Goal: Task Accomplishment & Management: Complete application form

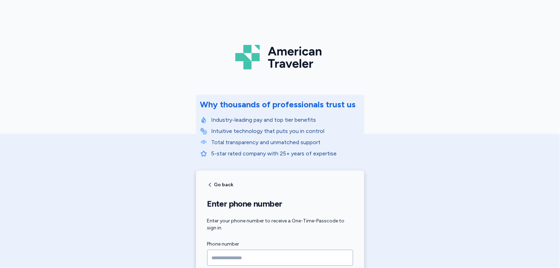
click at [271, 258] on input "Phone number" at bounding box center [280, 258] width 146 height 16
type input "**********"
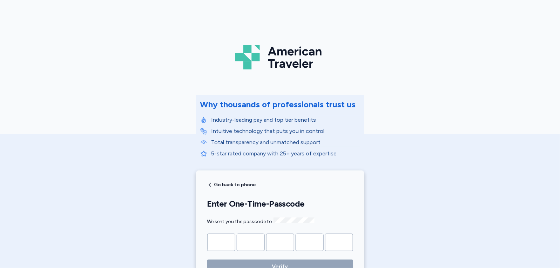
type input "*"
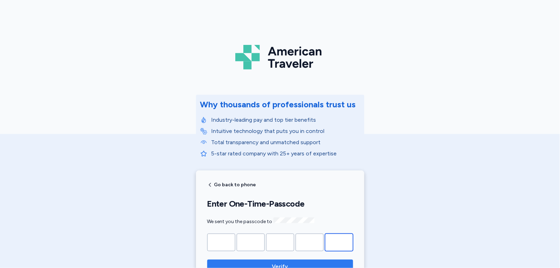
type input "*"
click at [280, 260] on button "Verify" at bounding box center [280, 267] width 146 height 14
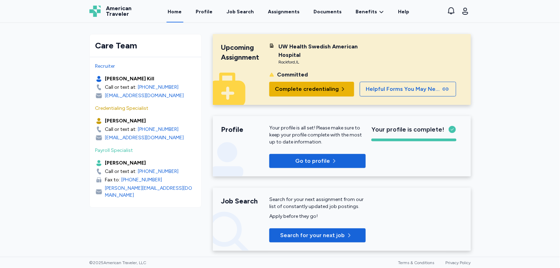
click at [315, 87] on span "Complete credentialing" at bounding box center [307, 89] width 64 height 8
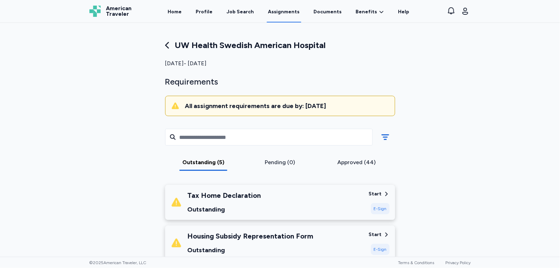
click at [376, 193] on div "Start" at bounding box center [375, 193] width 13 height 7
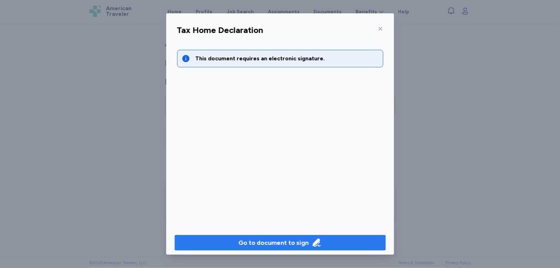
click at [313, 241] on icon "button" at bounding box center [316, 242] width 8 height 8
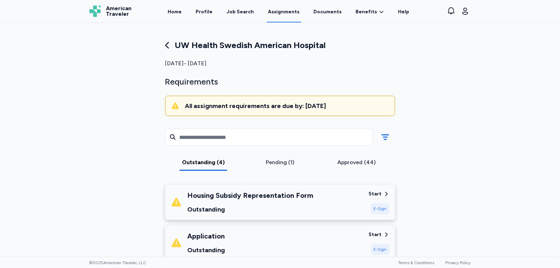
click at [376, 192] on div "Start" at bounding box center [375, 193] width 13 height 7
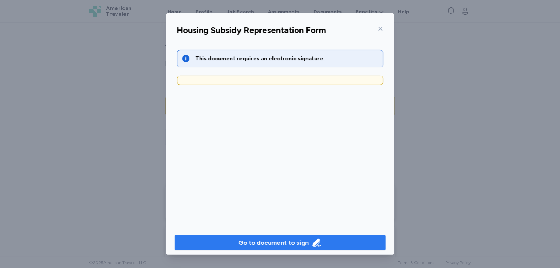
click at [277, 242] on div "Go to document to sign" at bounding box center [274, 243] width 70 height 10
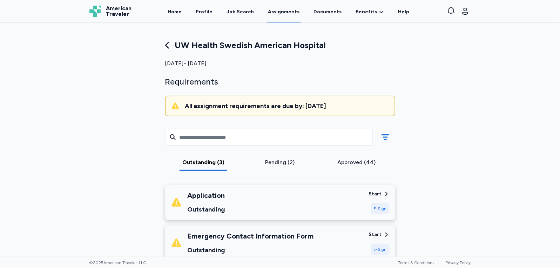
click at [376, 193] on div "Start" at bounding box center [375, 193] width 13 height 7
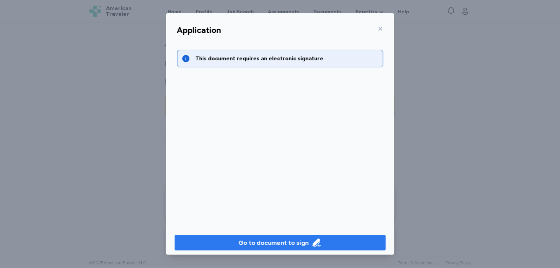
click at [280, 239] on div "Go to document to sign" at bounding box center [274, 243] width 70 height 10
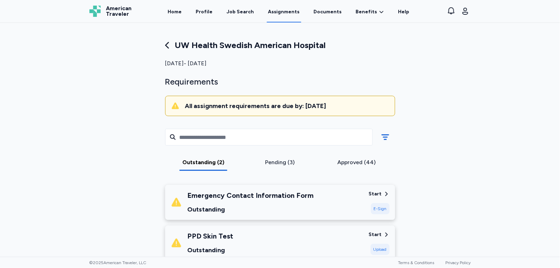
click at [375, 194] on div "Start" at bounding box center [375, 193] width 13 height 7
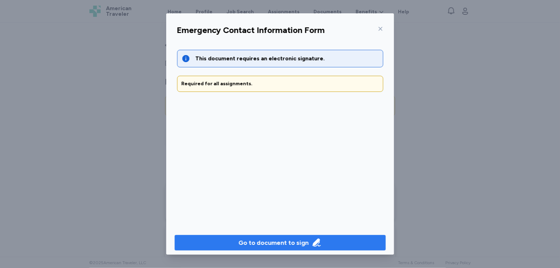
click at [274, 240] on div "Go to document to sign" at bounding box center [274, 243] width 70 height 10
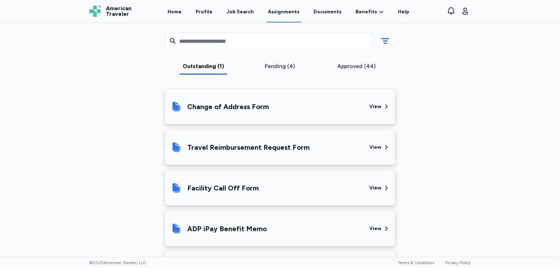
scroll to position [146, 0]
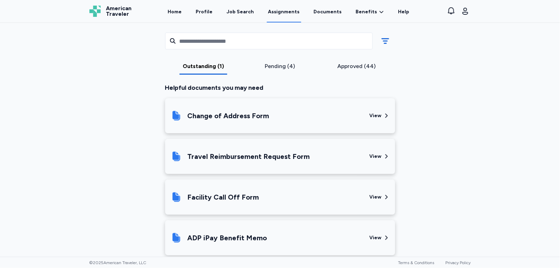
click at [373, 155] on div "View" at bounding box center [376, 156] width 12 height 7
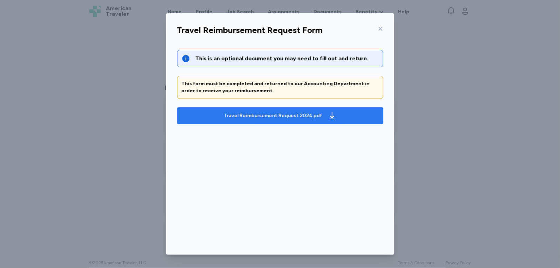
click at [283, 115] on div "Travel Reimbursement Request 2024.pdf" at bounding box center [273, 115] width 99 height 7
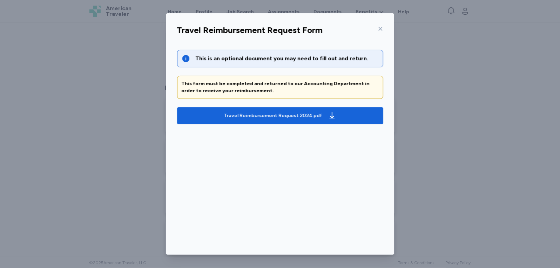
click at [378, 31] on icon at bounding box center [381, 29] width 6 height 6
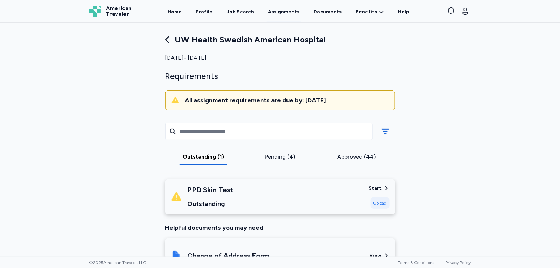
scroll to position [0, 0]
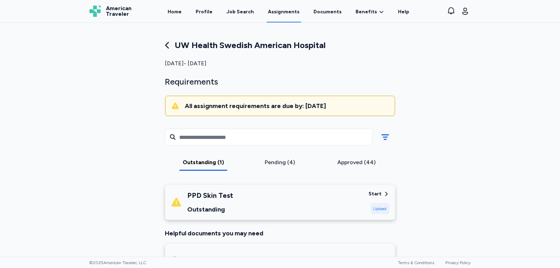
click at [350, 162] on div "Approved (44)" at bounding box center [356, 162] width 71 height 8
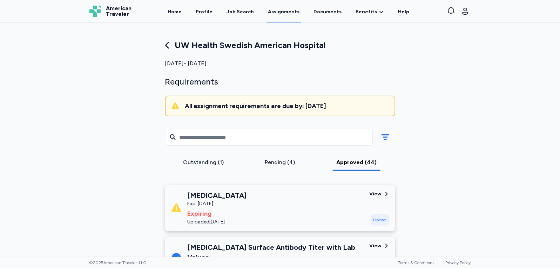
click at [201, 164] on div "Outstanding (1)" at bounding box center [203, 162] width 71 height 8
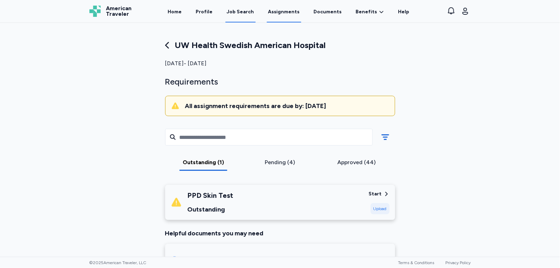
click at [241, 15] on div "Job Search" at bounding box center [240, 11] width 27 height 7
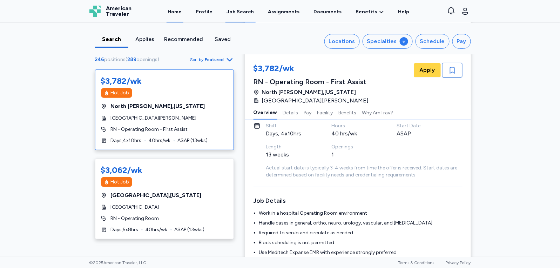
click at [182, 11] on link "Home" at bounding box center [175, 12] width 17 height 22
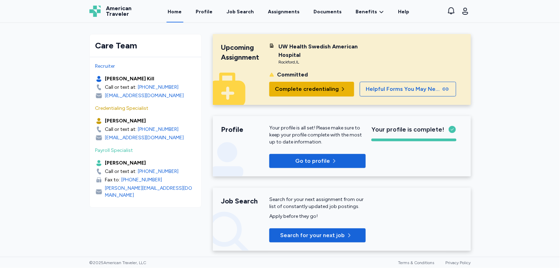
click at [301, 92] on span "Complete credentialing" at bounding box center [307, 89] width 64 height 8
